Goal: Task Accomplishment & Management: Manage account settings

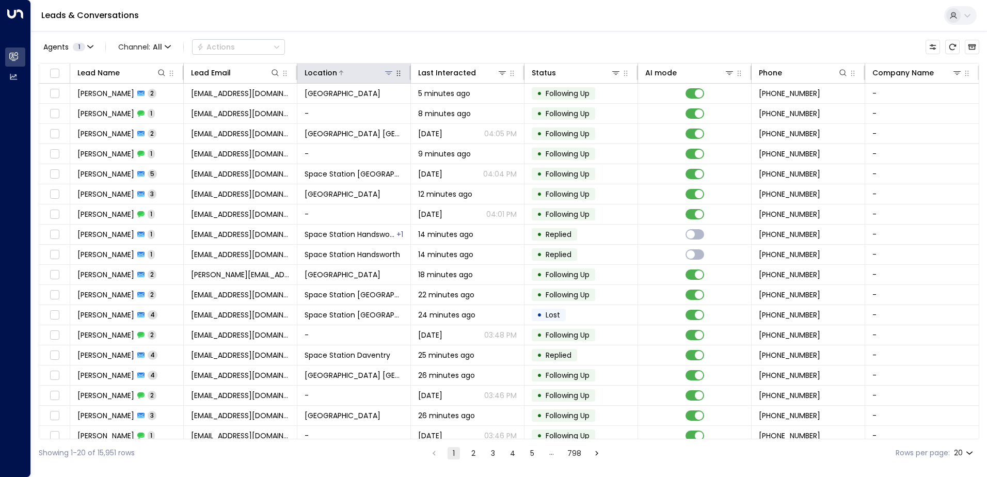
click at [389, 75] on icon at bounding box center [389, 73] width 8 height 8
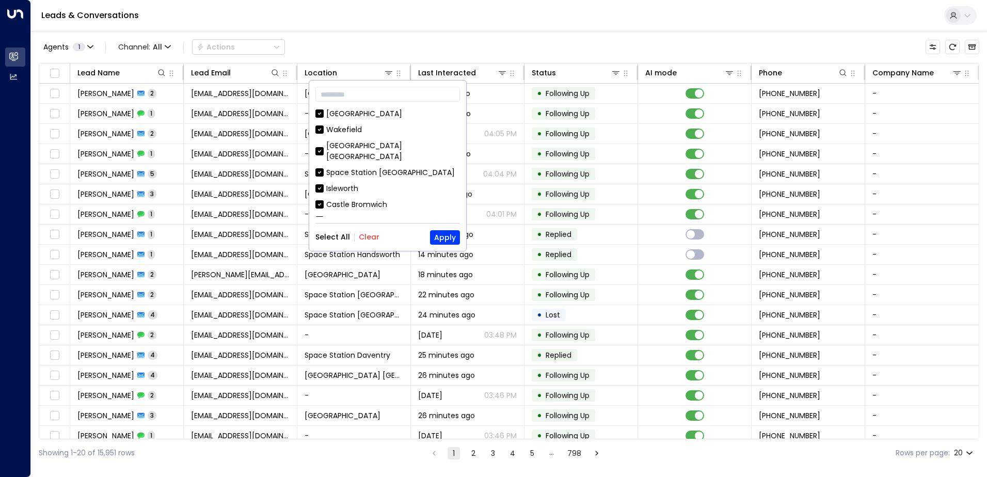
click at [374, 234] on button "Clear" at bounding box center [369, 237] width 21 height 8
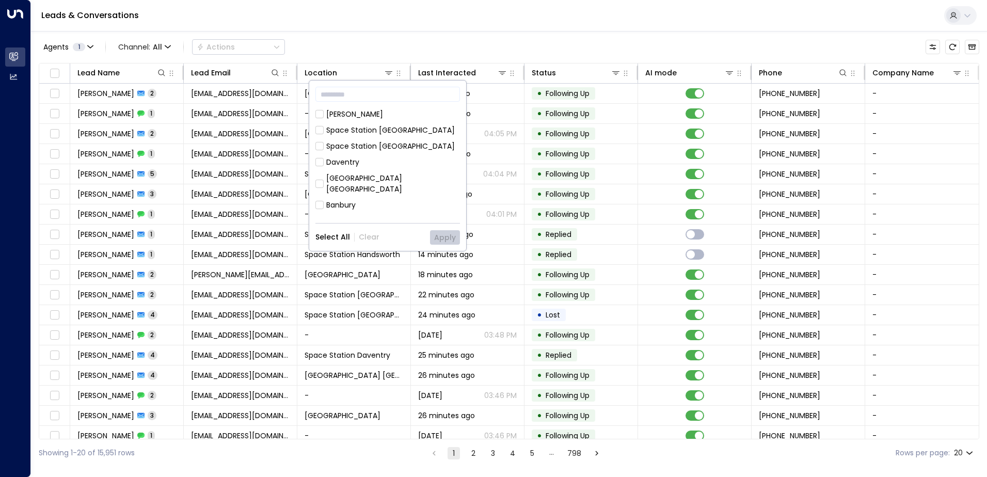
scroll to position [206, 0]
click at [376, 137] on div "Space Station [GEOGRAPHIC_DATA]" at bounding box center [390, 142] width 129 height 11
click at [438, 234] on button "Apply" at bounding box center [445, 237] width 30 height 14
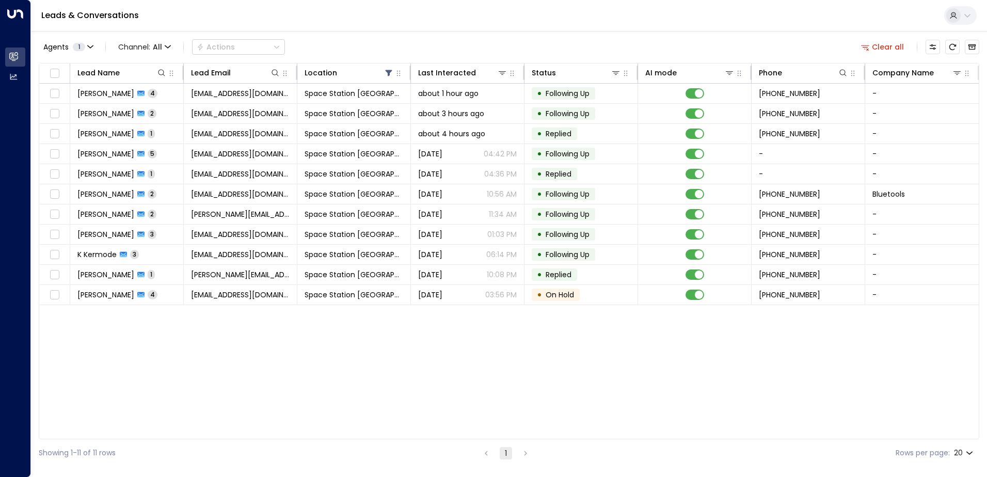
click at [311, 351] on div "Lead Name Lead Email Location Last Interacted Status AI mode Phone Company Name…" at bounding box center [509, 251] width 941 height 376
click at [218, 390] on div "Lead Name Lead Email Location Last Interacted Status AI mode Phone Company Name…" at bounding box center [509, 251] width 941 height 376
drag, startPoint x: 218, startPoint y: 390, endPoint x: 262, endPoint y: 416, distance: 51.4
click at [262, 416] on div "Lead Name Lead Email Location Last Interacted Status AI mode Phone Company Name…" at bounding box center [509, 251] width 941 height 376
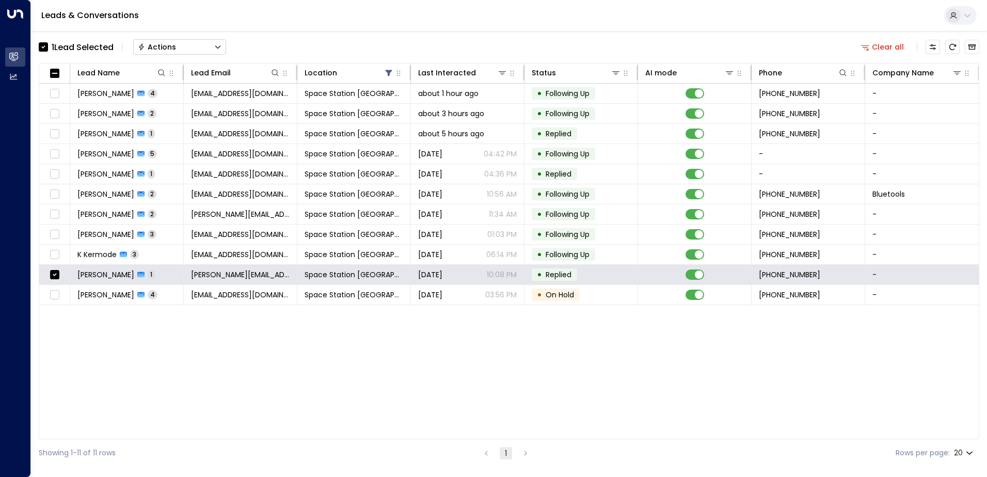
click at [213, 39] on button "Actions" at bounding box center [179, 46] width 93 height 15
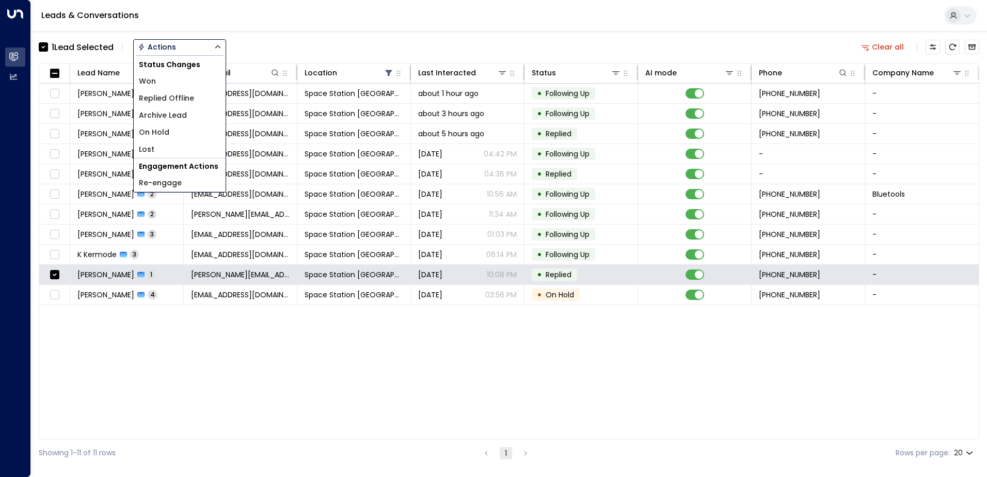
click at [180, 152] on li "Lost" at bounding box center [180, 149] width 92 height 17
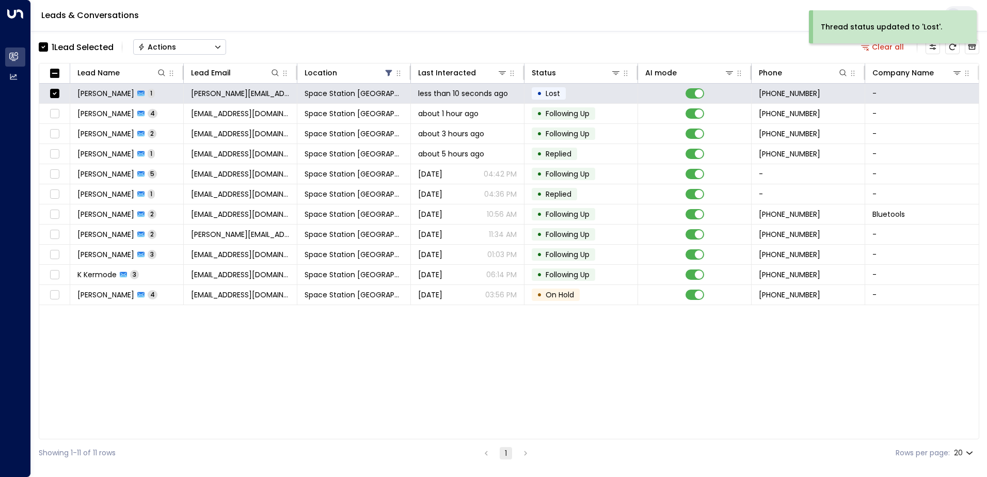
click at [197, 50] on button "Actions" at bounding box center [179, 46] width 93 height 15
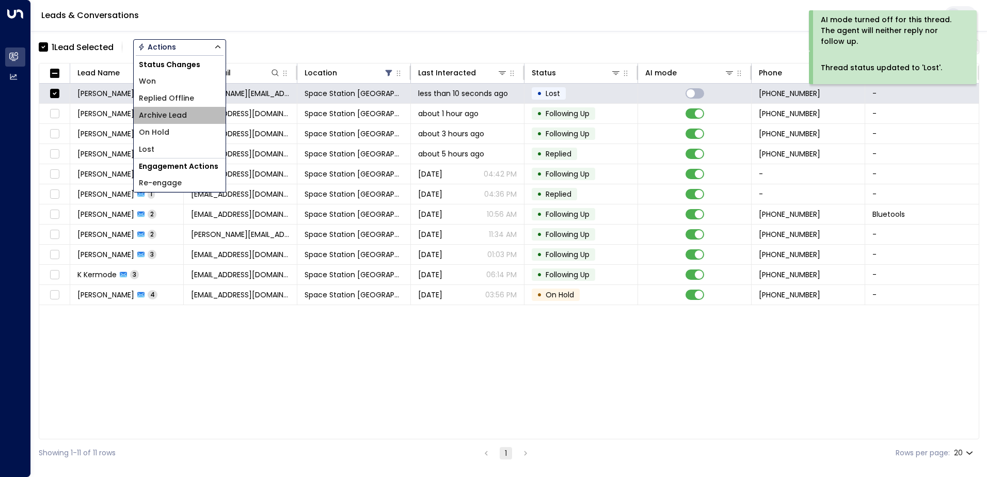
click at [181, 115] on span "Archive Lead" at bounding box center [163, 115] width 48 height 11
